Goal: Information Seeking & Learning: Compare options

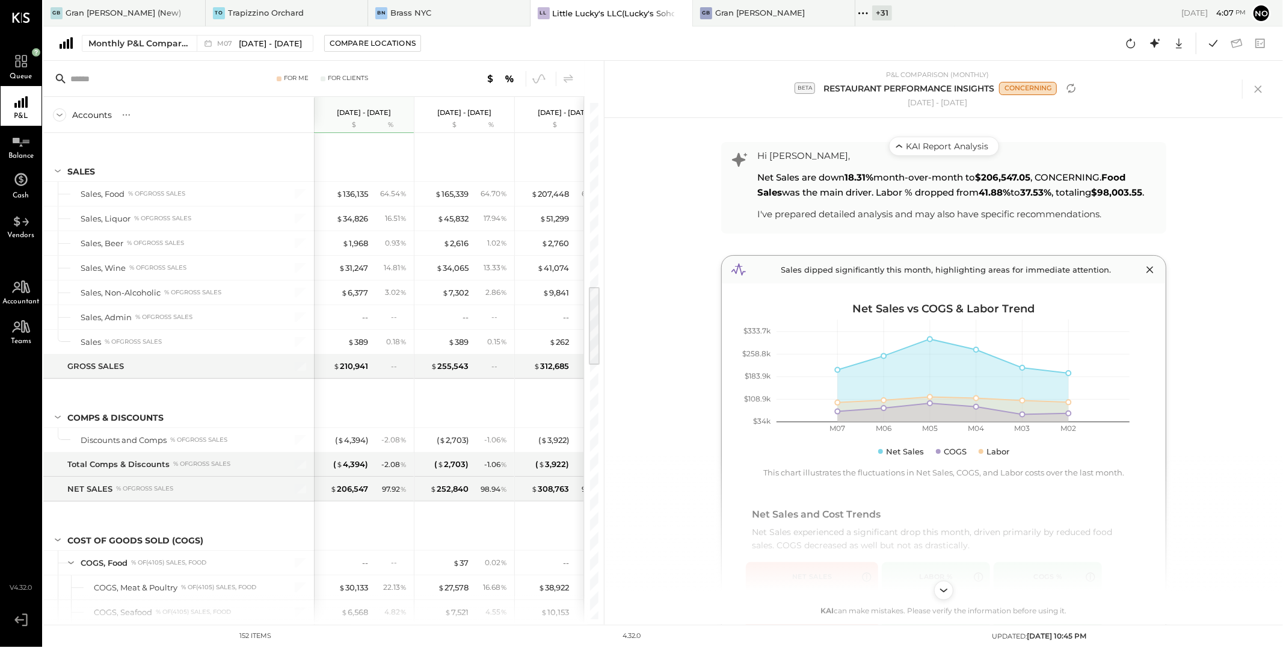
scroll to position [410, 0]
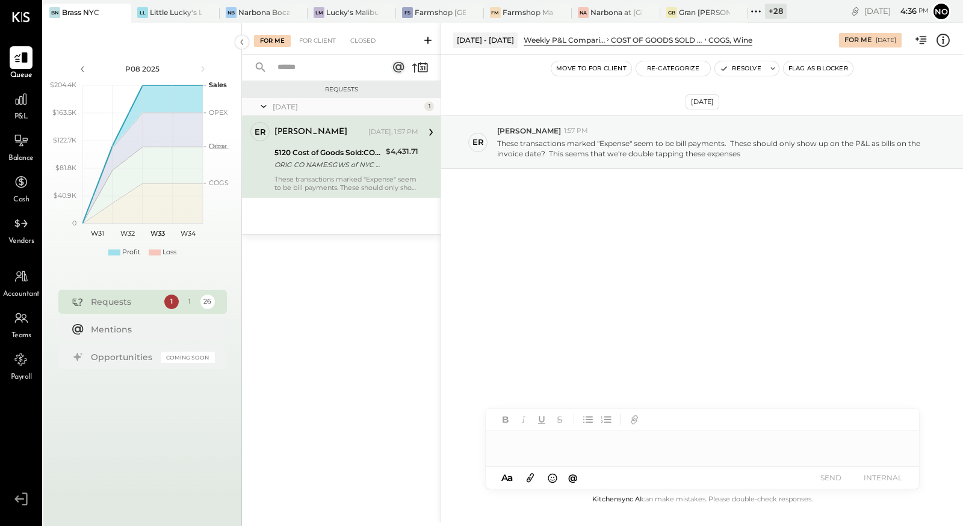
click at [761, 10] on icon at bounding box center [756, 12] width 16 height 16
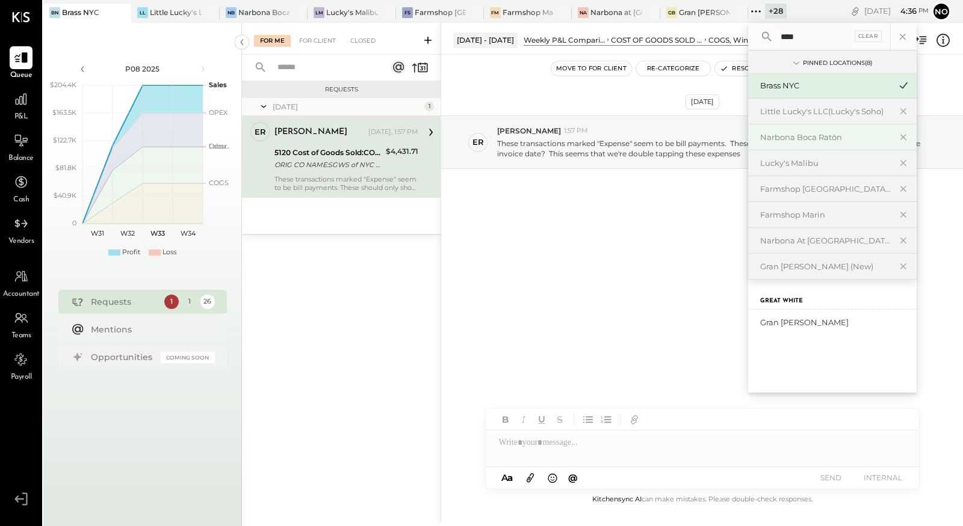
type input "****"
click at [813, 264] on div "Gran [PERSON_NAME] (New)" at bounding box center [825, 266] width 130 height 11
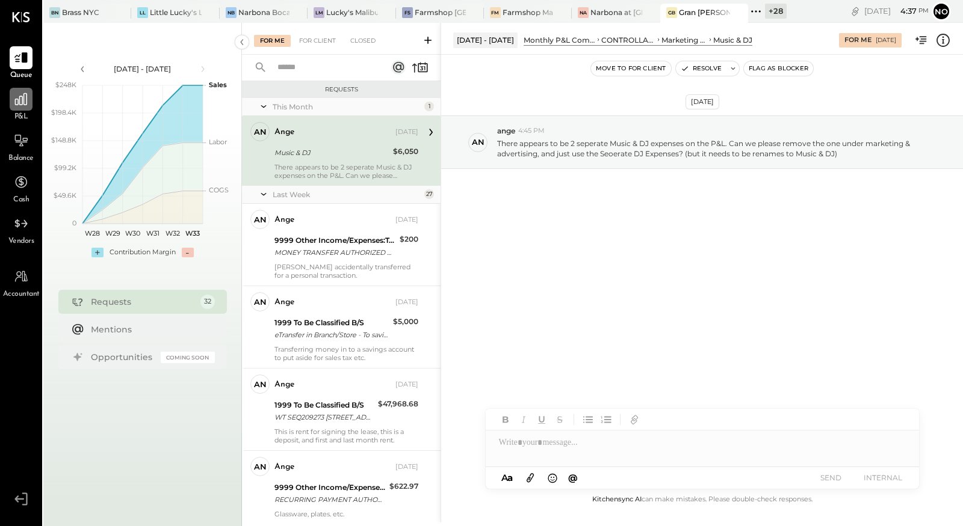
click at [19, 103] on icon at bounding box center [21, 99] width 12 height 12
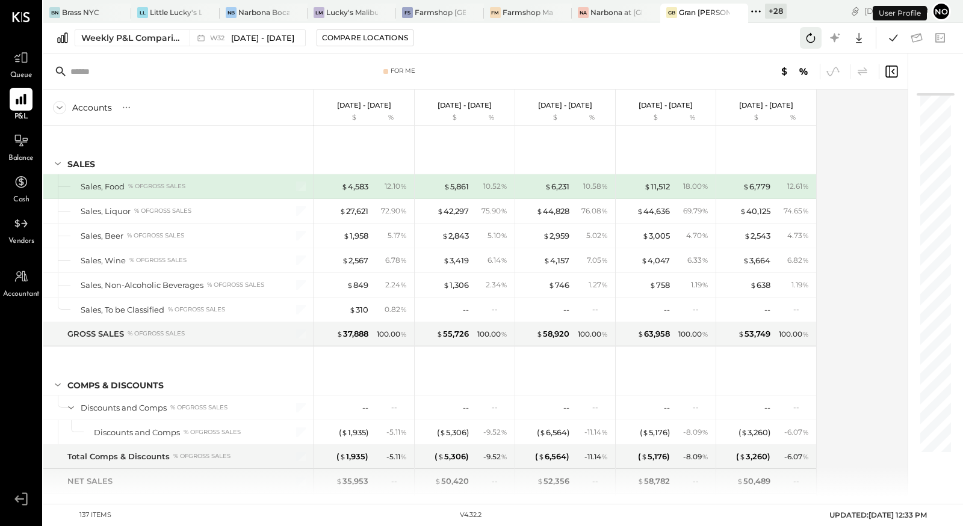
click at [815, 39] on icon at bounding box center [810, 38] width 9 height 10
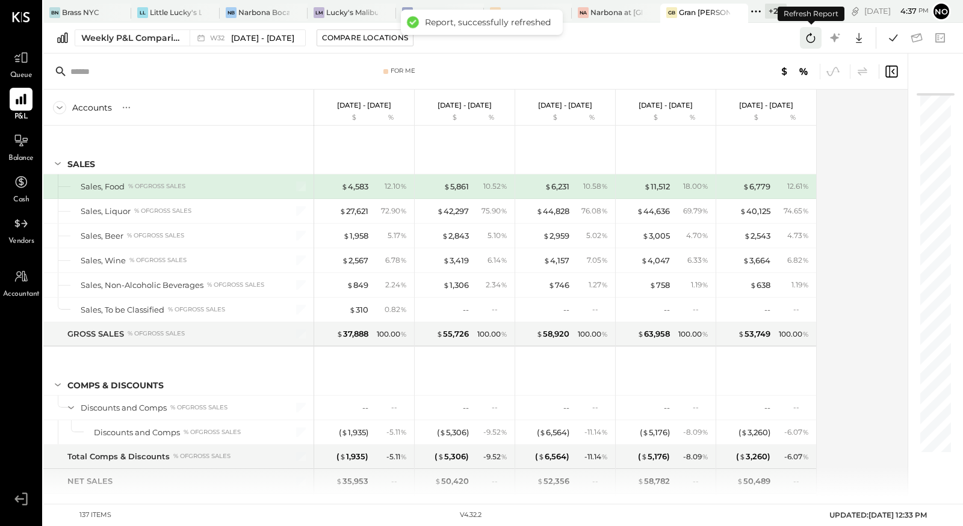
click at [811, 37] on icon at bounding box center [811, 38] width 16 height 16
click at [894, 38] on icon at bounding box center [893, 37] width 8 height 7
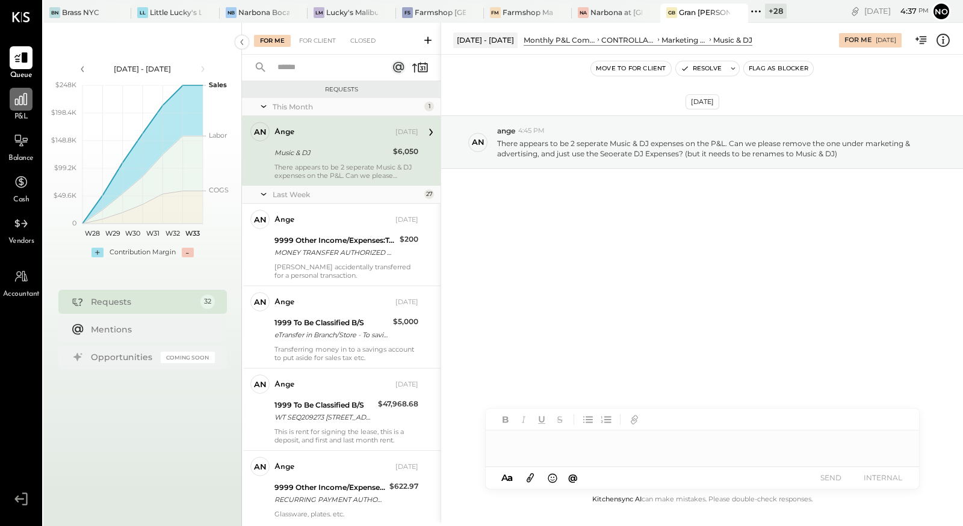
click at [17, 105] on icon at bounding box center [21, 99] width 16 height 16
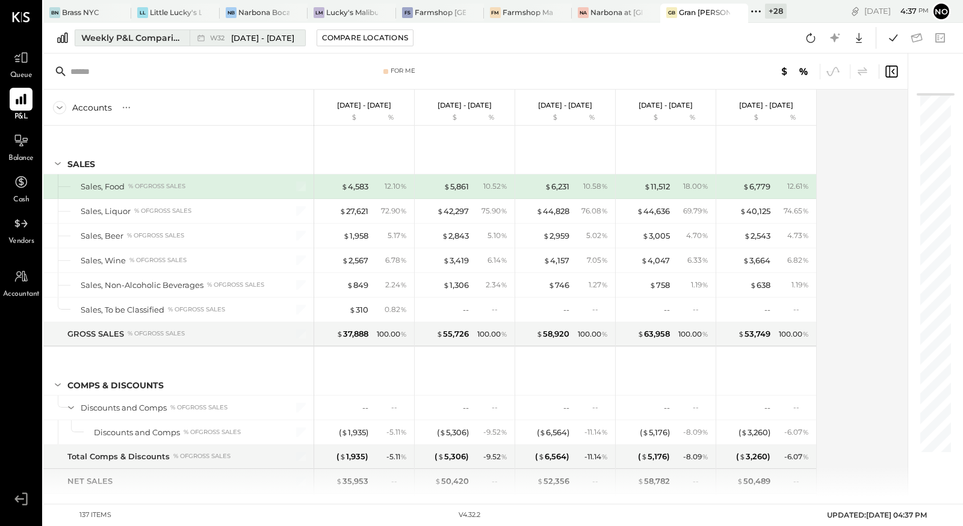
click at [139, 37] on div "Weekly P&L Comparison" at bounding box center [131, 38] width 101 height 12
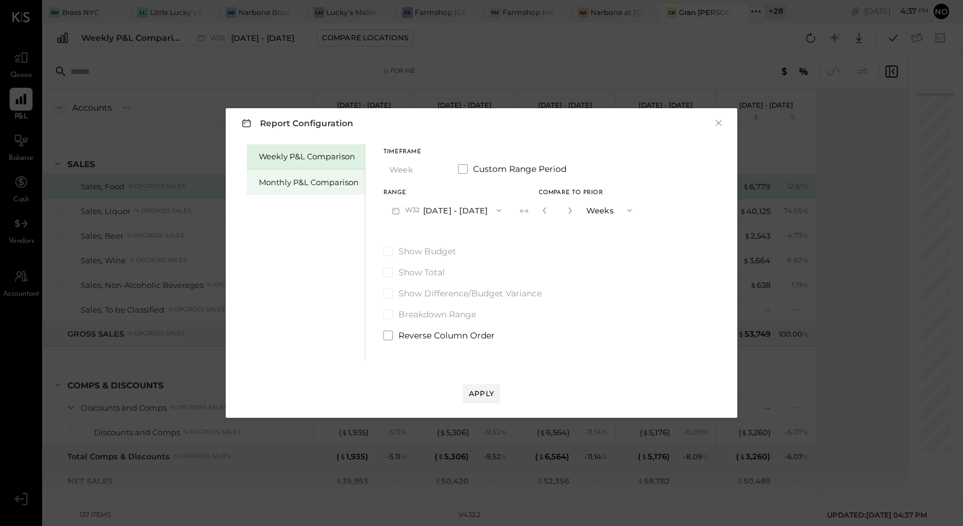
click at [290, 186] on div "Monthly P&L Comparison" at bounding box center [309, 182] width 100 height 11
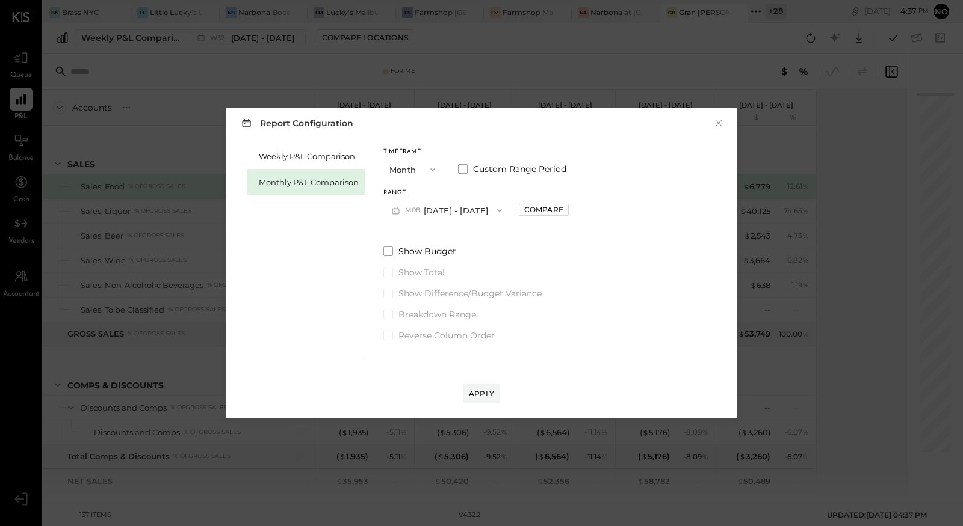
click at [443, 202] on button "M08 [DATE] - [DATE]" at bounding box center [446, 210] width 127 height 22
click at [454, 235] on span "[DATE] - [DATE]" at bounding box center [441, 237] width 57 height 10
click at [540, 206] on div "Compare" at bounding box center [543, 210] width 39 height 10
click at [567, 211] on icon "button" at bounding box center [570, 210] width 7 height 7
type input "*"
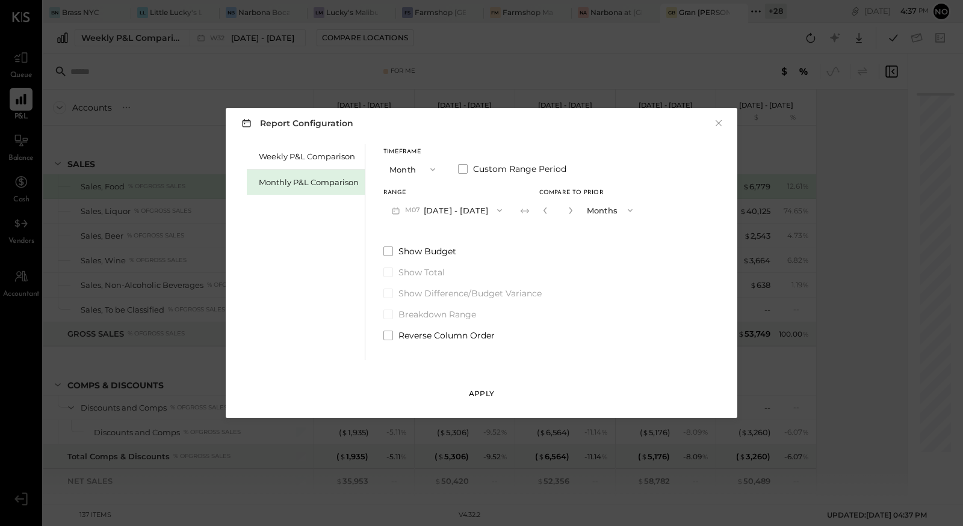
click at [486, 396] on div "Apply" at bounding box center [481, 394] width 25 height 10
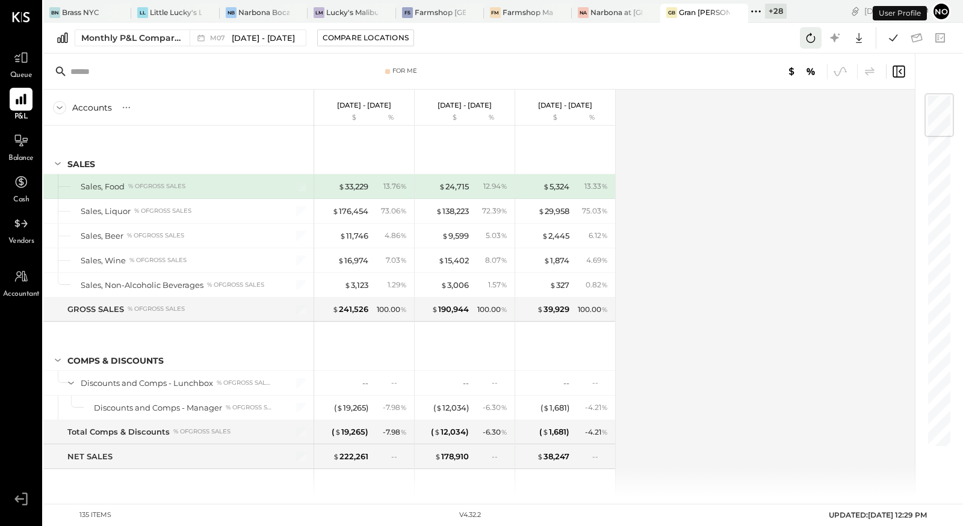
click at [809, 43] on icon at bounding box center [811, 38] width 16 height 16
click at [894, 39] on icon at bounding box center [893, 37] width 8 height 7
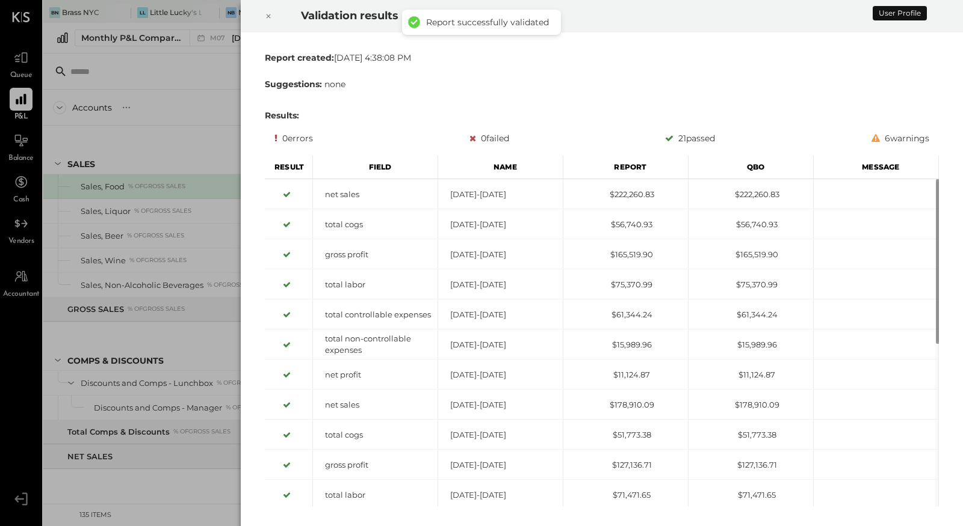
click at [264, 14] on div at bounding box center [268, 16] width 26 height 34
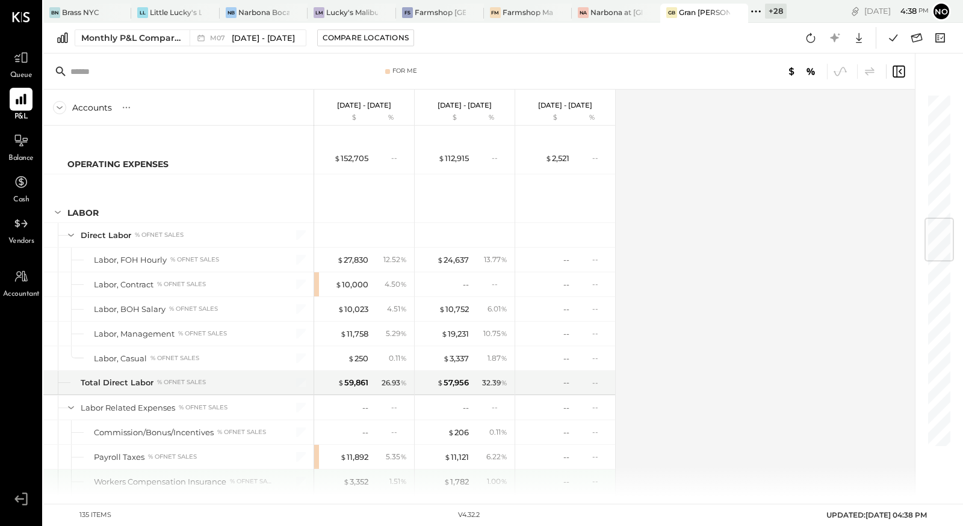
scroll to position [1057, 0]
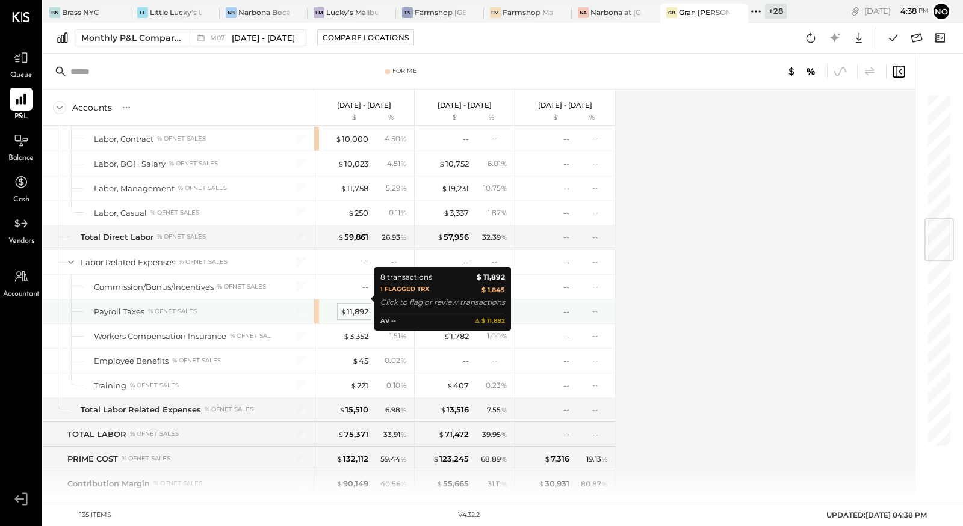
click at [361, 306] on div "$ 11,892" at bounding box center [354, 311] width 28 height 11
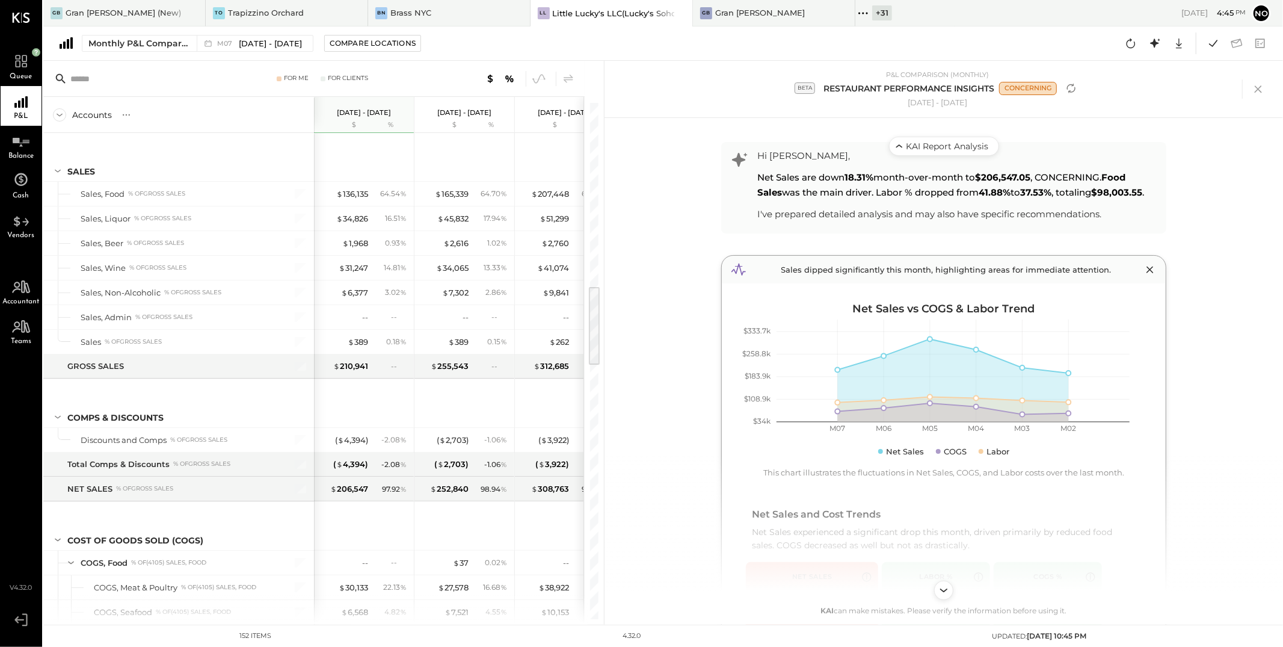
scroll to position [410, 0]
